Goal: Ask a question

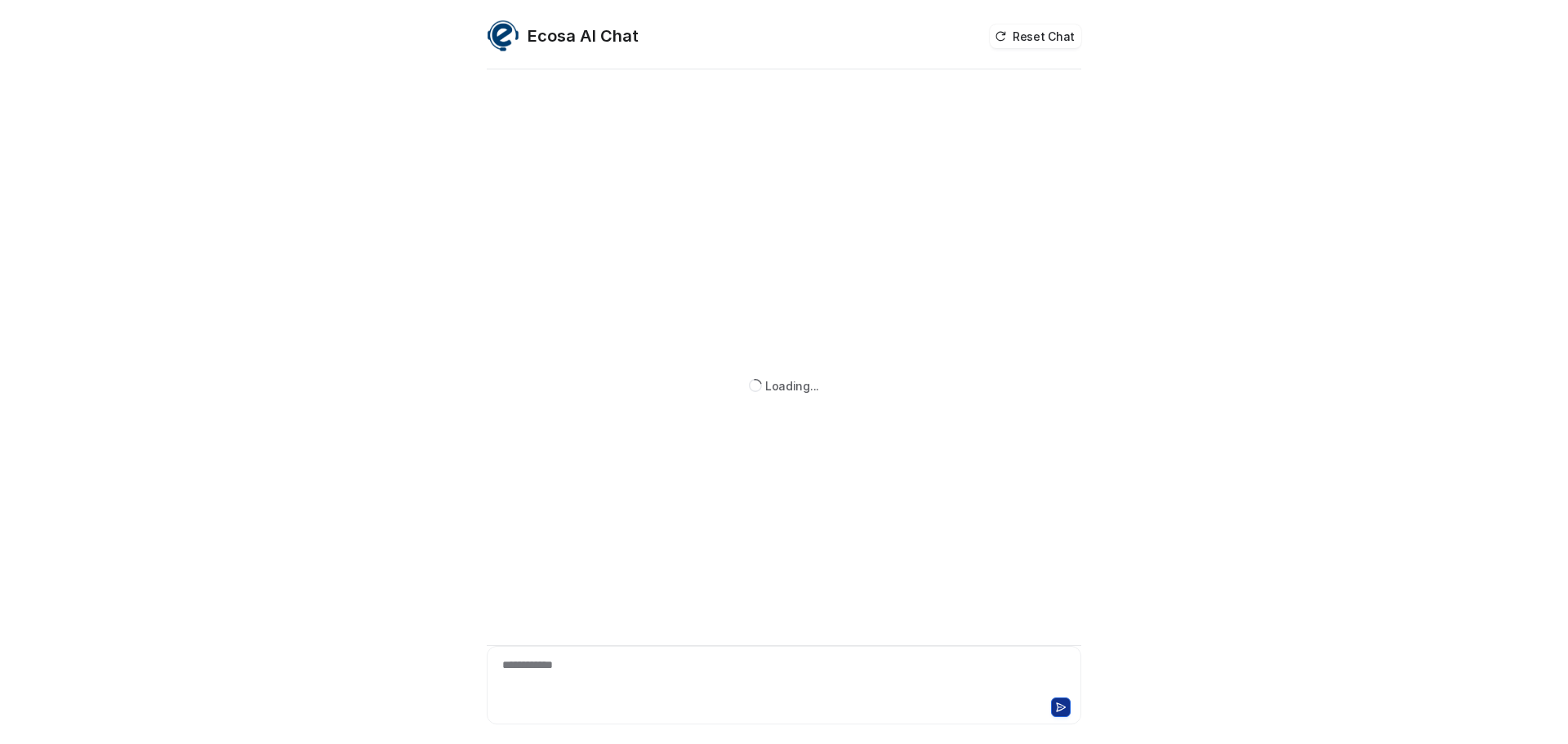
click at [616, 673] on div "**********" at bounding box center [783, 675] width 586 height 37
paste div
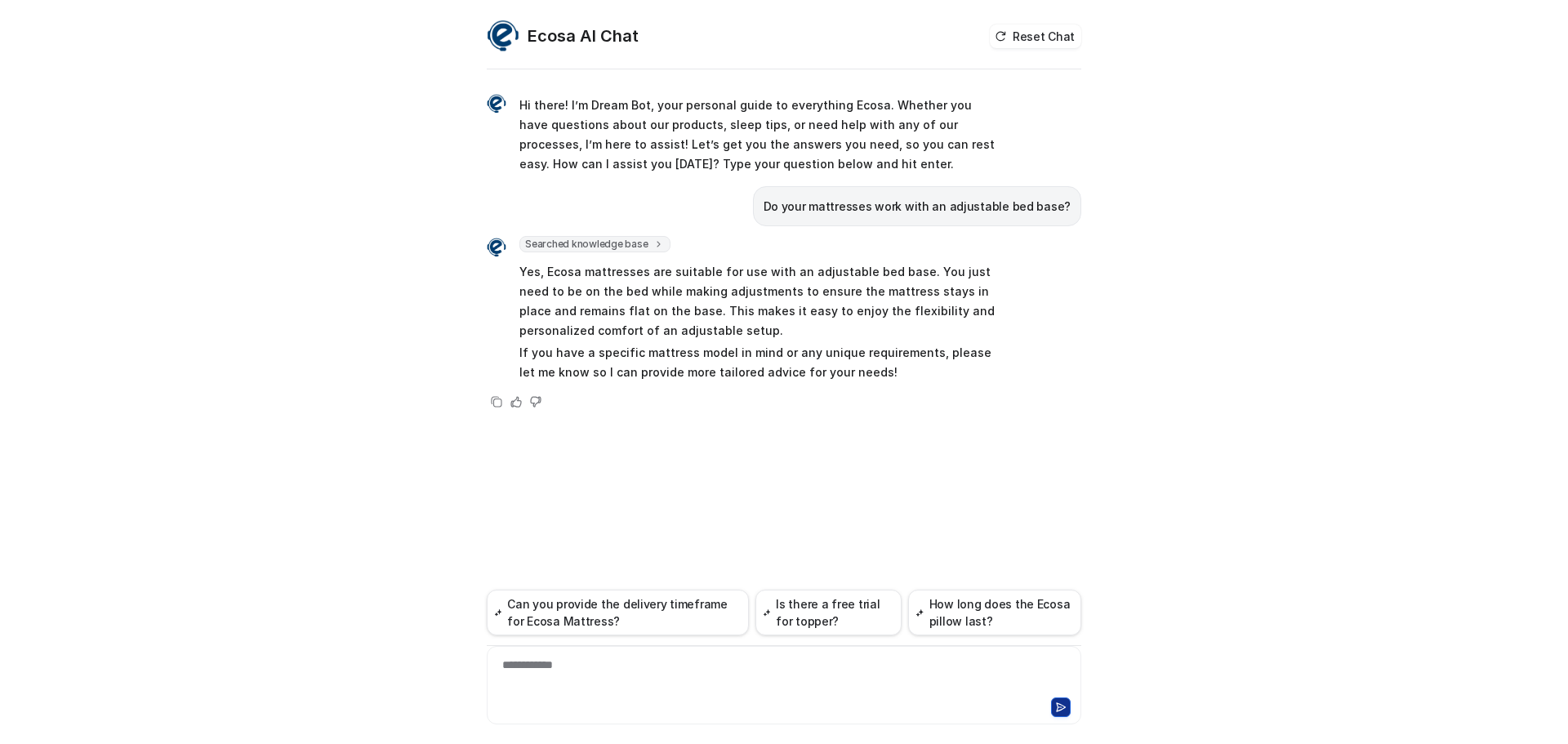
click at [679, 341] on span "Yes, Ecosa mattresses are suitable for use with an adjustable bed base. You jus…" at bounding box center [758, 322] width 478 height 127
click at [620, 311] on p "Yes, Ecosa mattresses are suitable for use with an adjustable bed base. You jus…" at bounding box center [758, 301] width 478 height 79
drag, startPoint x: 515, startPoint y: 273, endPoint x: 912, endPoint y: 274, distance: 397.0
click at [912, 274] on div "Searched knowledge base search_queries : [ "mattress adjustable bed base compat…" at bounding box center [742, 310] width 510 height 149
copy p "Yes, Ecosa mattresses are suitable for use with an adjustable bed base."
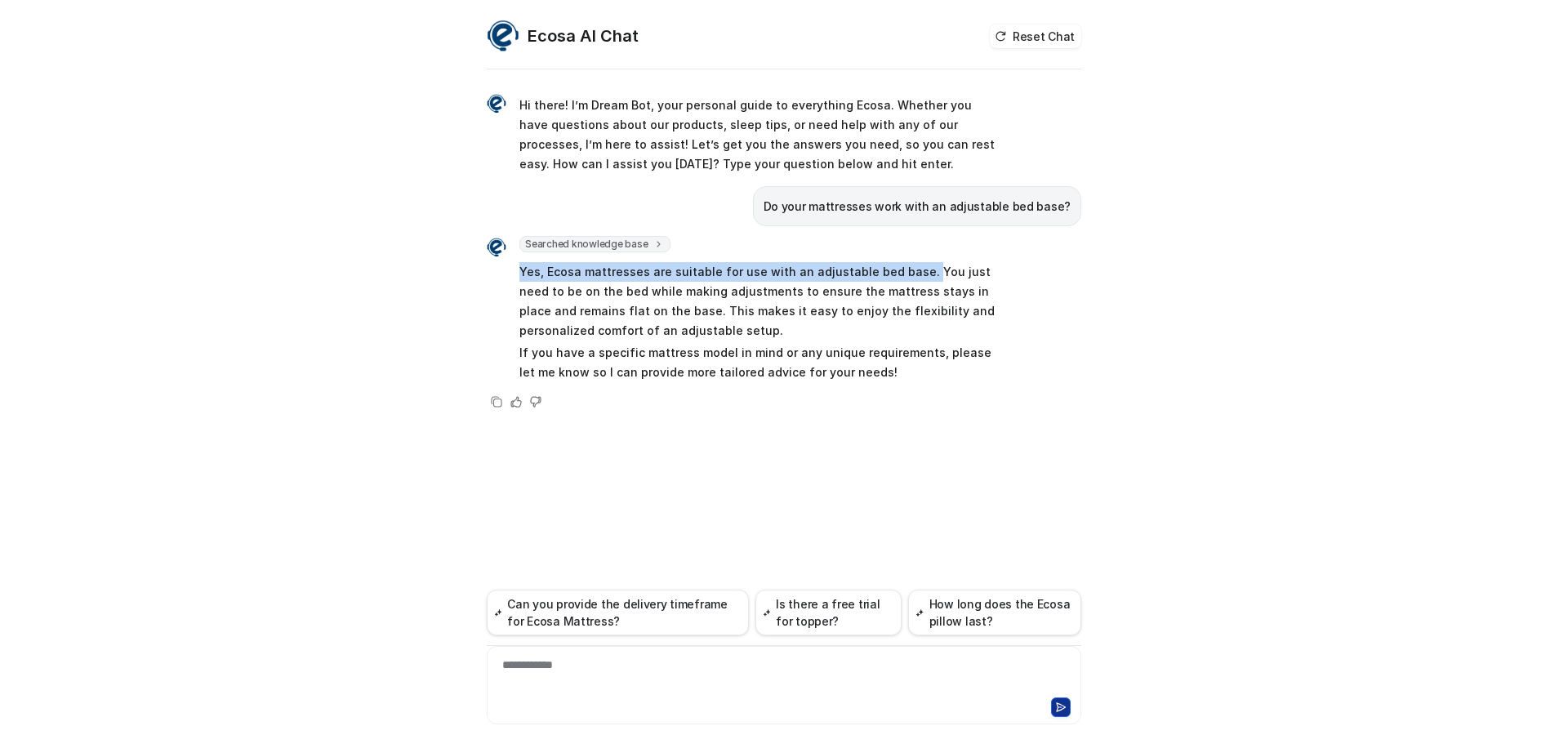
click at [903, 270] on p "Yes, Ecosa mattresses are suitable for use with an adjustable bed base. You jus…" at bounding box center [758, 301] width 478 height 79
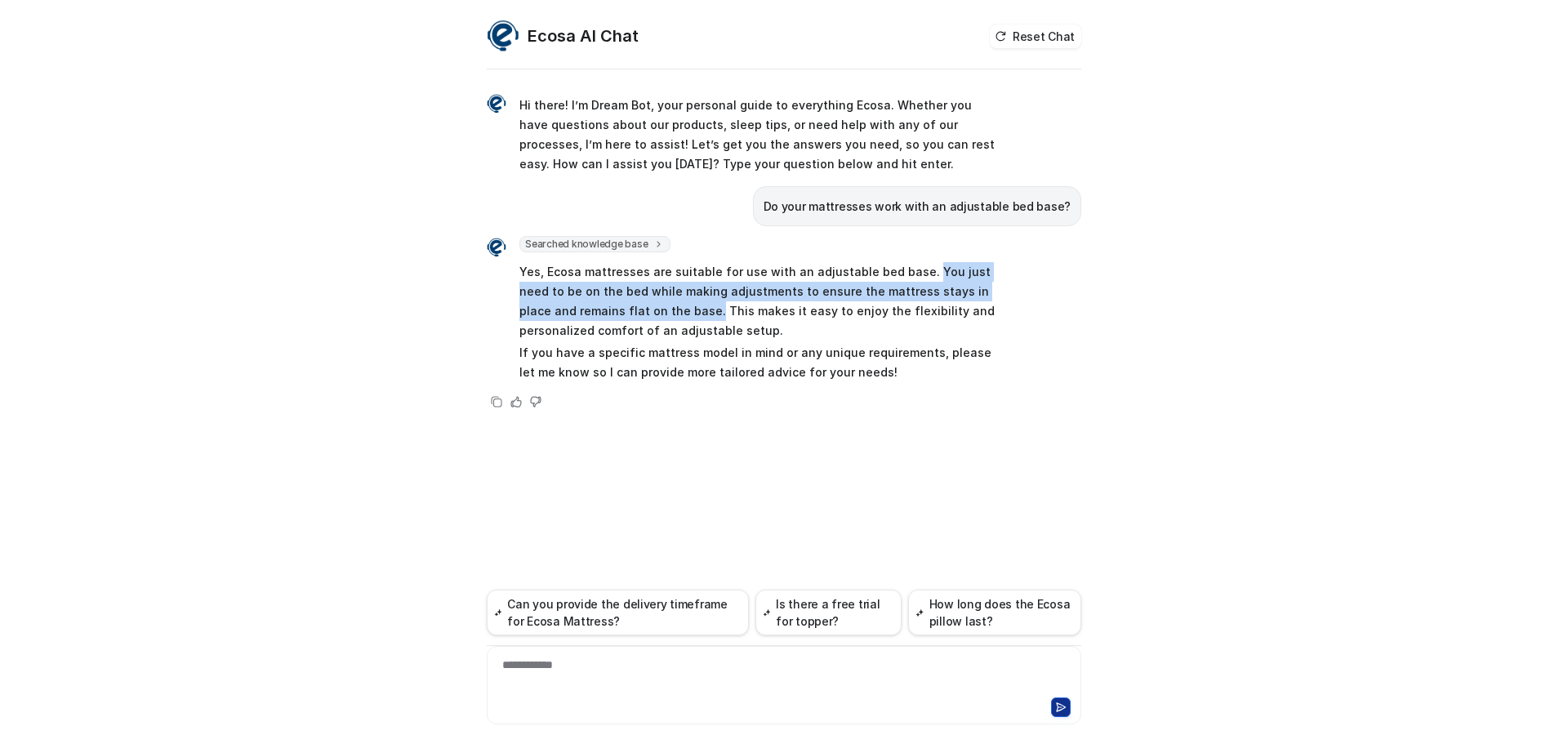
drag, startPoint x: 913, startPoint y: 271, endPoint x: 654, endPoint y: 311, distance: 262.1
click at [654, 311] on p "Yes, Ecosa mattresses are suitable for use with an adjustable bed base. You jus…" at bounding box center [758, 301] width 478 height 79
copy p "You just need to be on the bed while making adjustments to ensure the mattress …"
click at [712, 296] on p "Yes, Ecosa mattresses are suitable for use with an adjustable bed base. You jus…" at bounding box center [758, 301] width 478 height 79
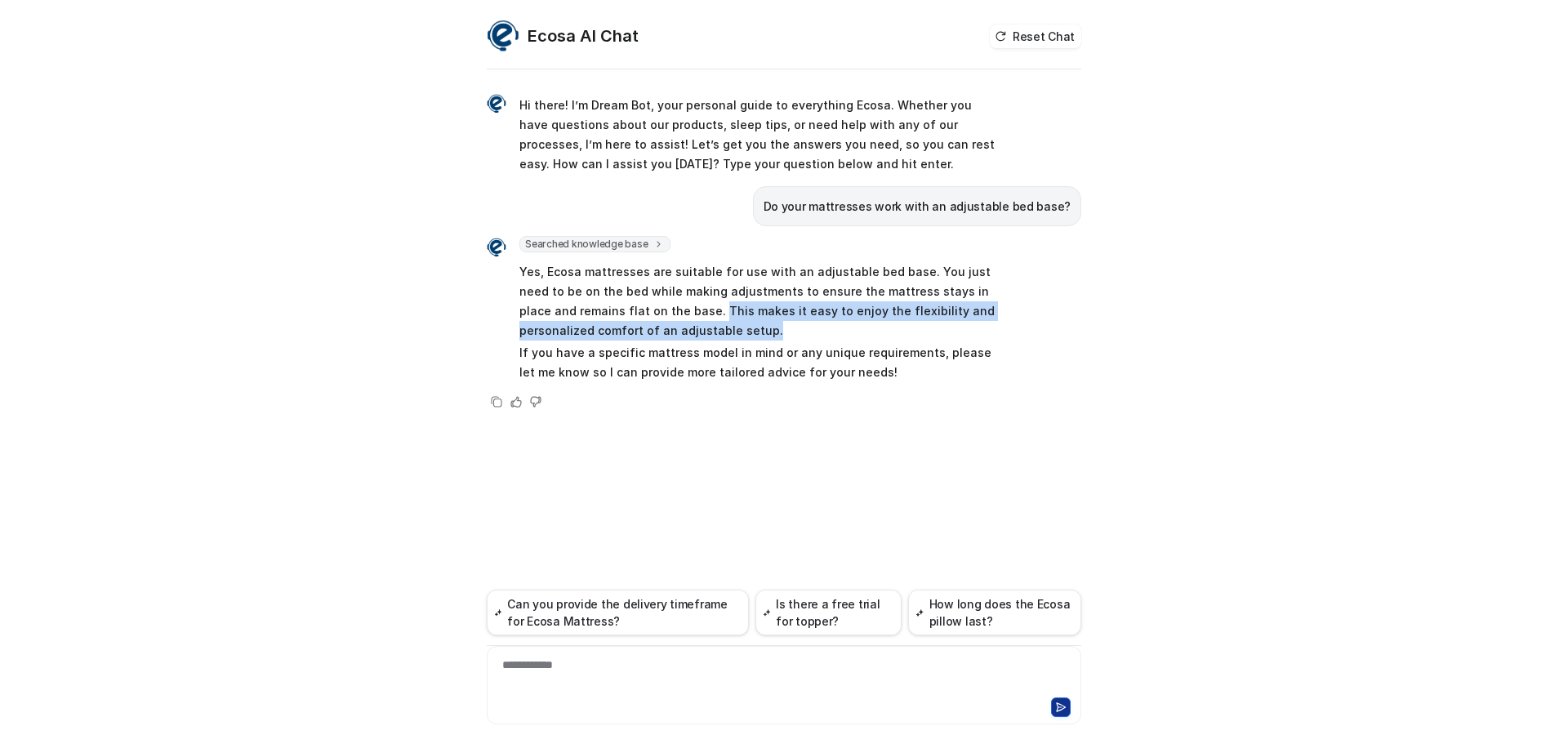
copy p "This makes it easy to enjoy the flexibility and personalized comfort of an adju…"
drag, startPoint x: 657, startPoint y: 307, endPoint x: 711, endPoint y: 322, distance: 56.0
click at [711, 322] on p "Yes, Ecosa mattresses are suitable for use with an adjustable bed base. You jus…" at bounding box center [758, 301] width 478 height 79
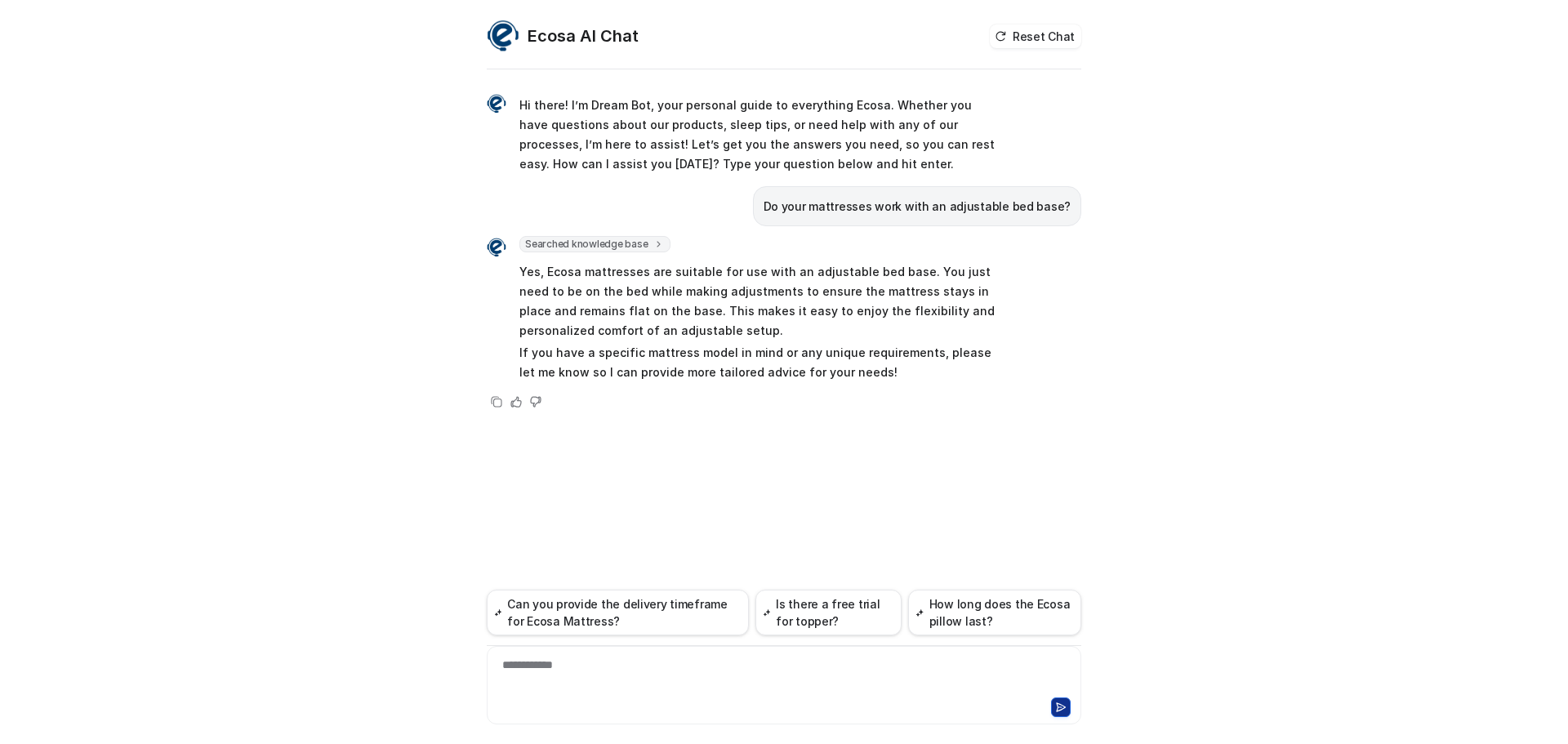
click at [581, 708] on div at bounding box center [783, 705] width 586 height 23
